Goal: Find specific page/section: Find specific page/section

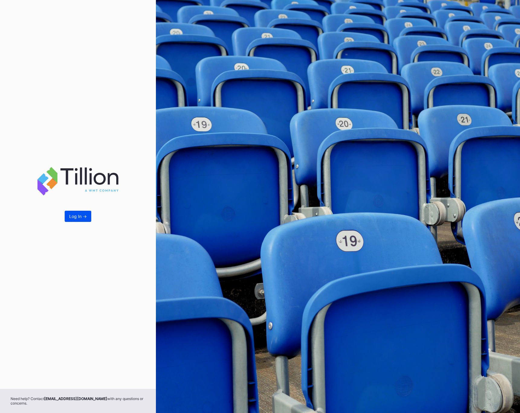
click at [71, 221] on button "Log In ->" at bounding box center [78, 216] width 27 height 11
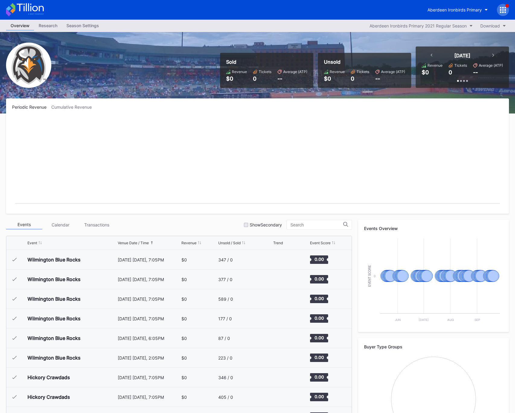
click at [341, 158] on rect "Chart title" at bounding box center [257, 162] width 491 height 91
click at [469, 8] on div "Aberdeen Ironbirds Primary" at bounding box center [455, 9] width 54 height 5
click at [446, 11] on div "Aberdeen Ironbirds Primary" at bounding box center [455, 9] width 54 height 5
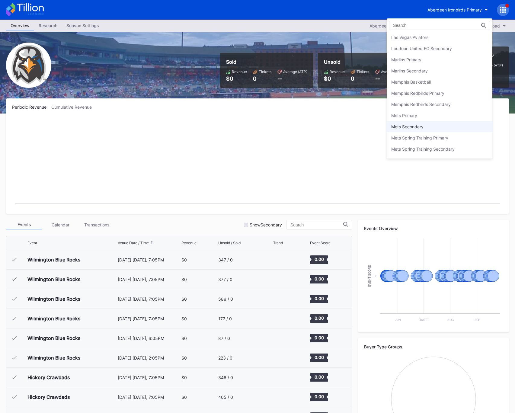
scroll to position [870, 0]
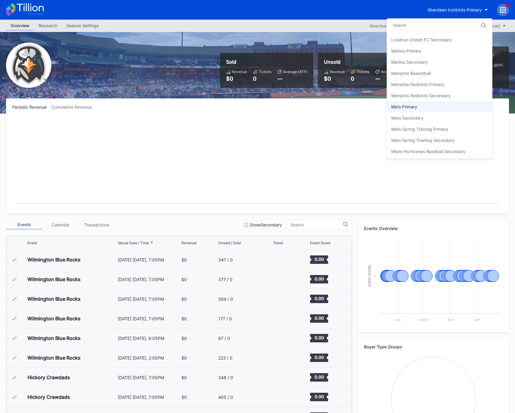
click at [413, 108] on div "Mets Primary" at bounding box center [405, 106] width 26 height 5
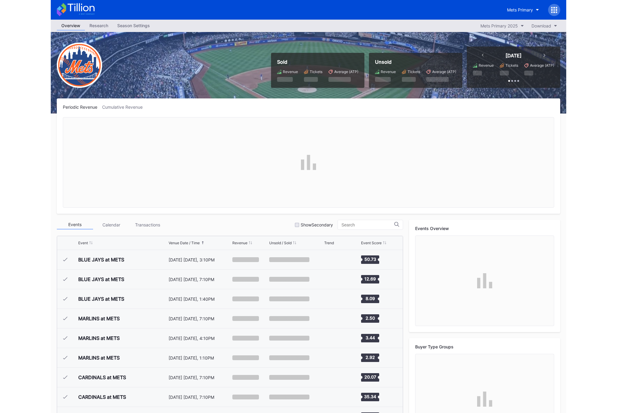
scroll to position [1512, 0]
